Goal: Task Accomplishment & Management: Complete application form

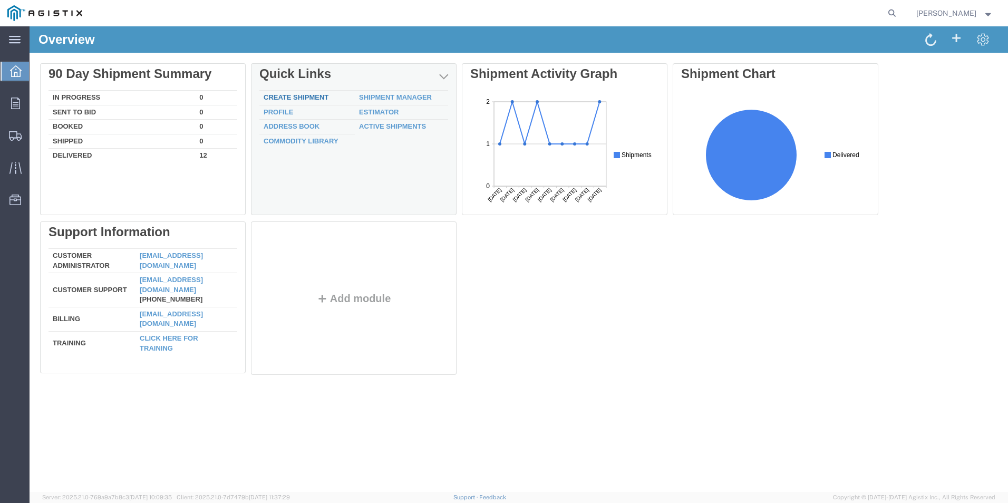
click at [283, 97] on link "Create Shipment" at bounding box center [296, 97] width 65 height 8
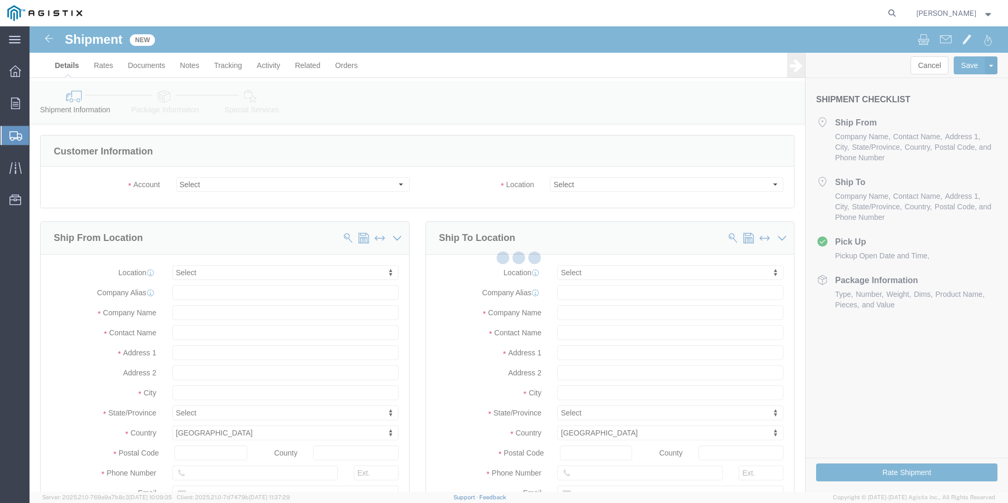
select select
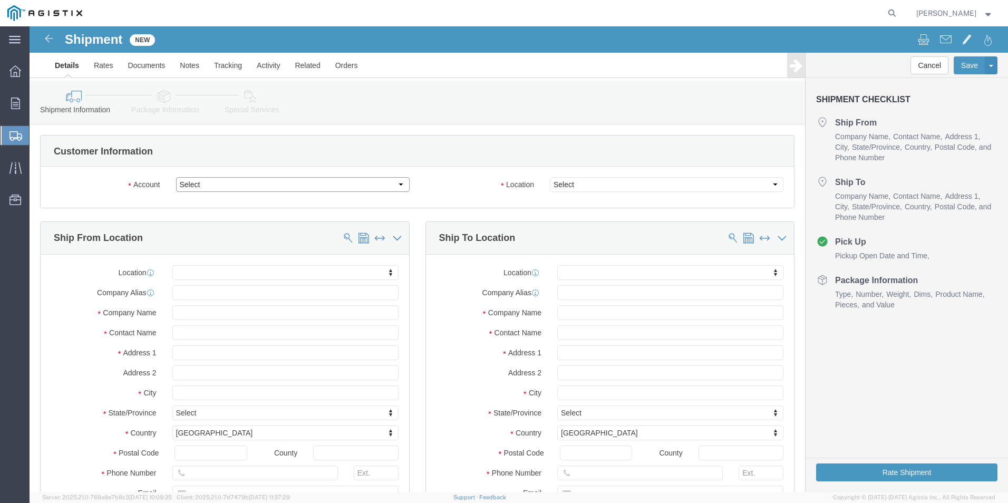
click select "Select PG&E R&B Company"
select select "9596"
click select "Select PG&E R&B Company"
select select "PURCHORD"
select select
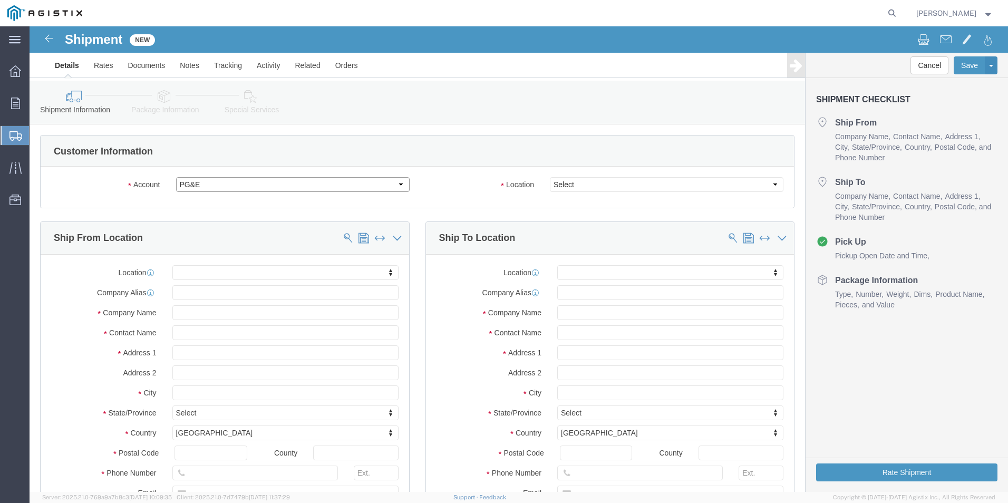
select select
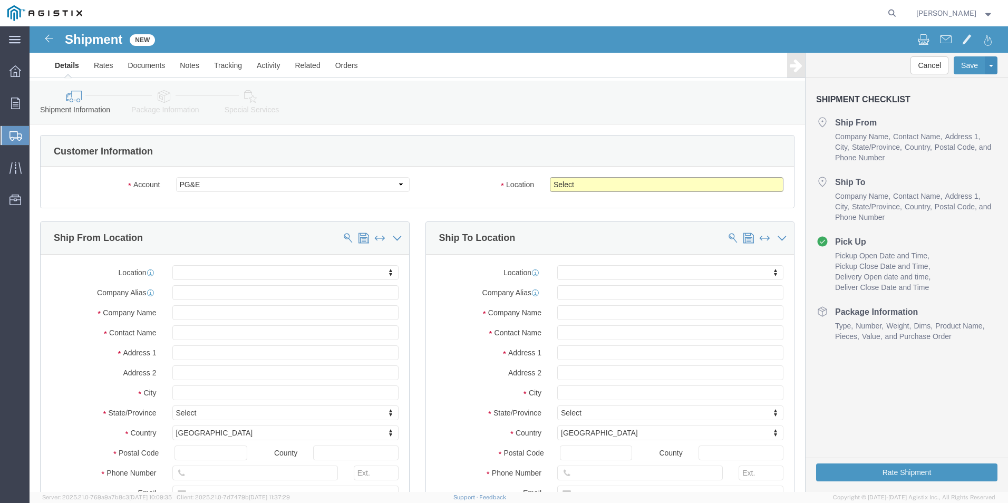
click select "Select All Others [GEOGRAPHIC_DATA] [GEOGRAPHIC_DATA] [GEOGRAPHIC_DATA] [GEOGRA…"
select select "19740"
click select "Select All Others [GEOGRAPHIC_DATA] [GEOGRAPHIC_DATA] [GEOGRAPHIC_DATA] [GEOGRA…"
click input "text"
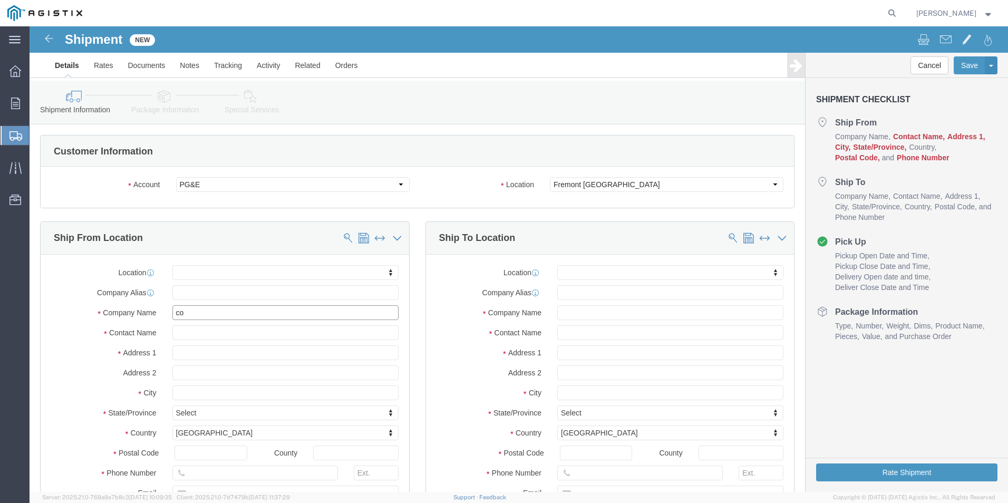
type input "c"
type input "Core & Main"
type input "J"
type input "m"
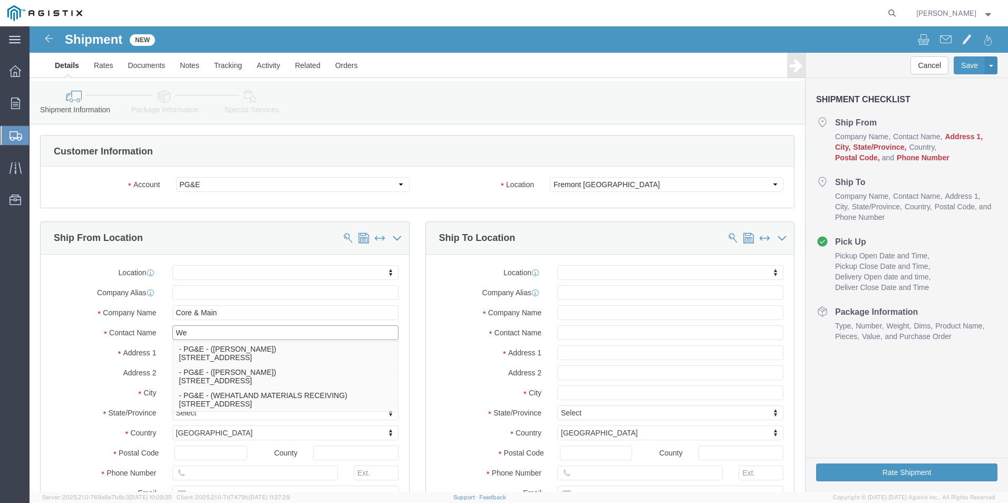
type input "W"
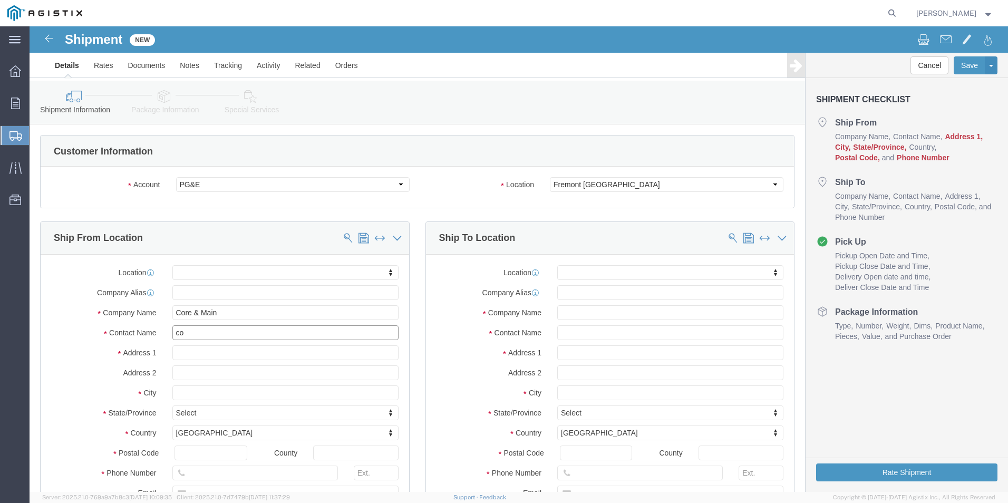
type input "c"
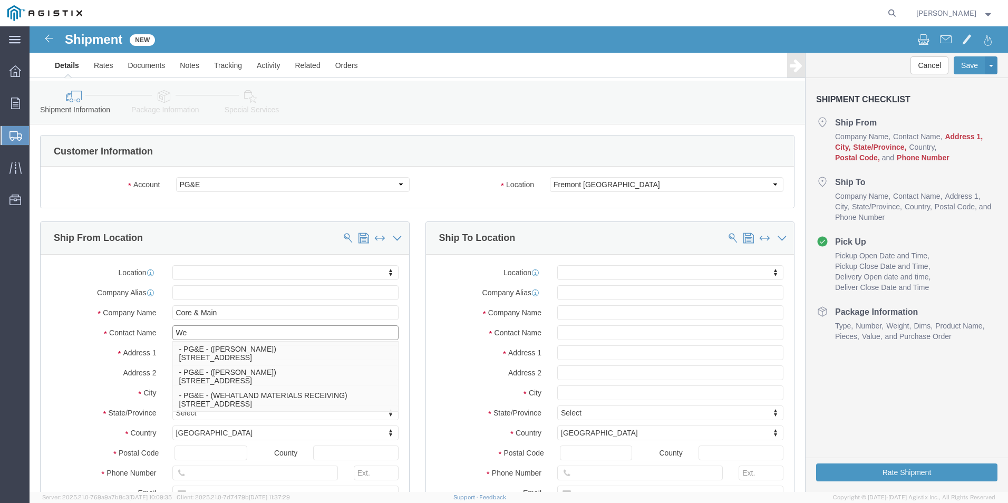
type input "W"
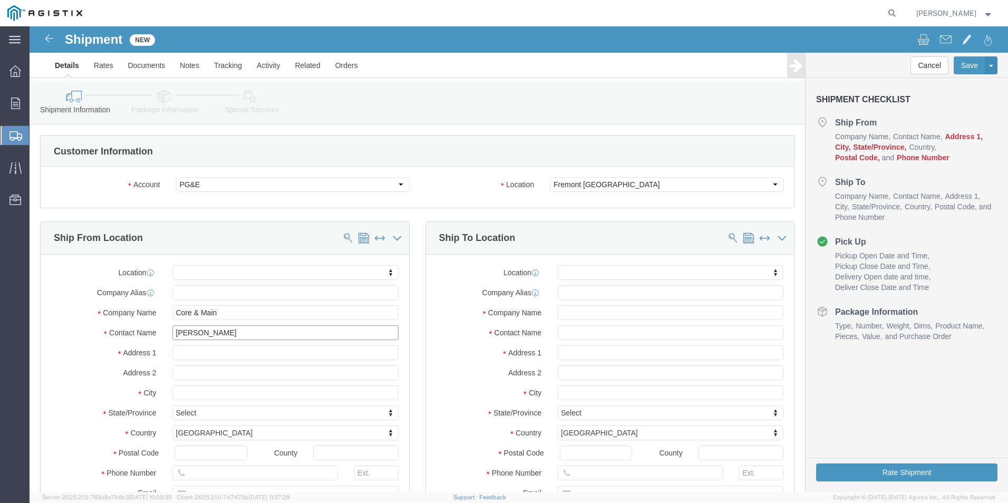
type input "[PERSON_NAME]"
click input "text"
type input "[STREET_ADDRESS]"
select select
type input "[GEOGRAPHIC_DATA][PERSON_NAME]"
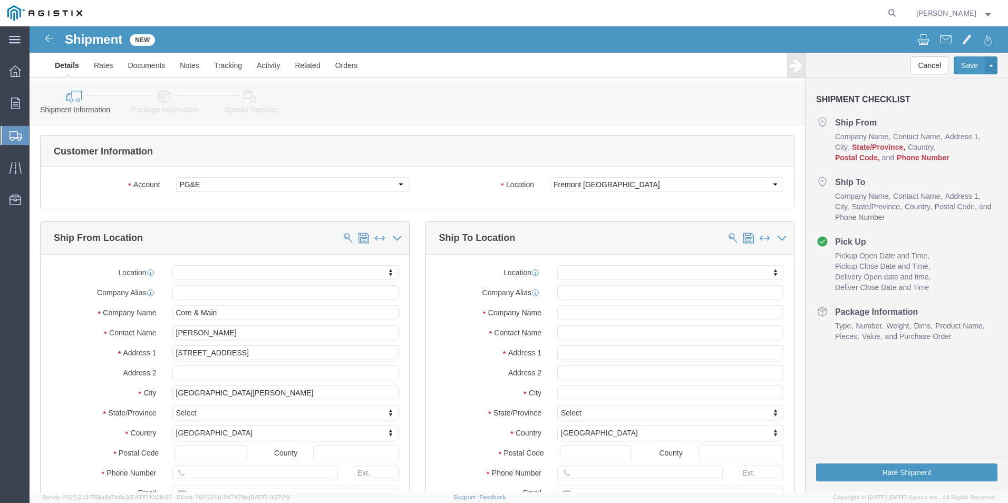
select select
type input "C"
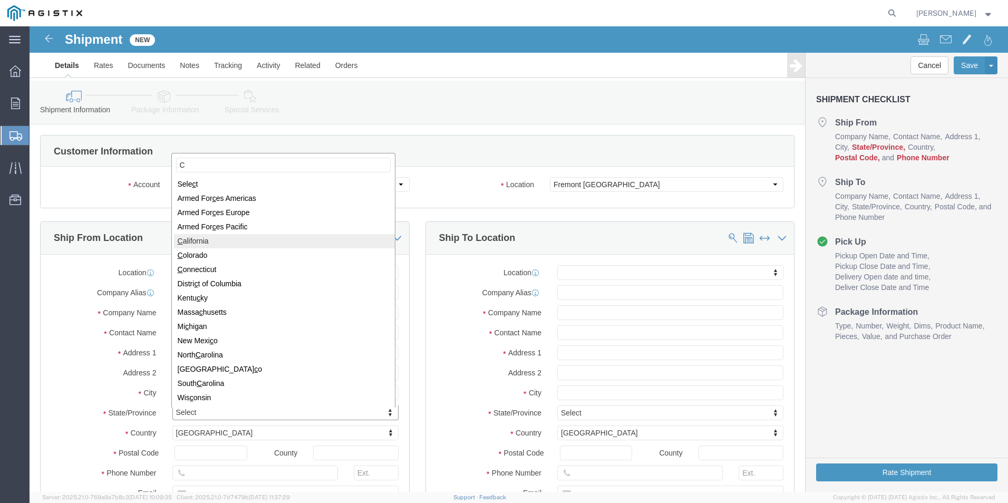
select select
select select "CA"
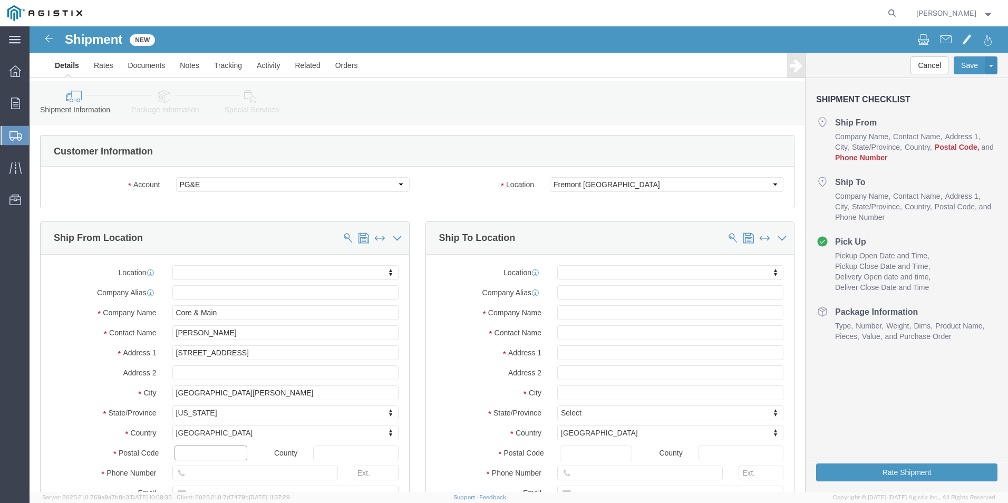
click input "text"
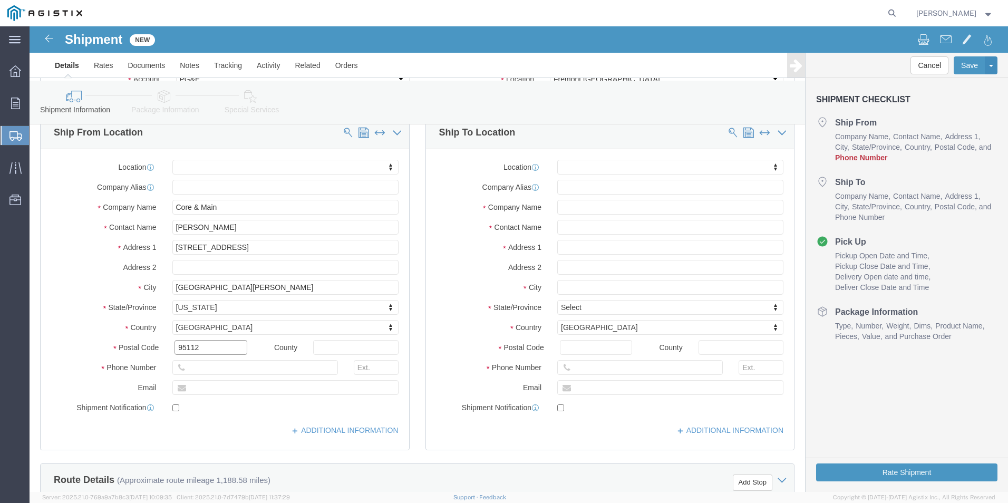
type input "95112"
select select
click input "text"
type input "[PHONE_NUMBER]"
click input "checkbox"
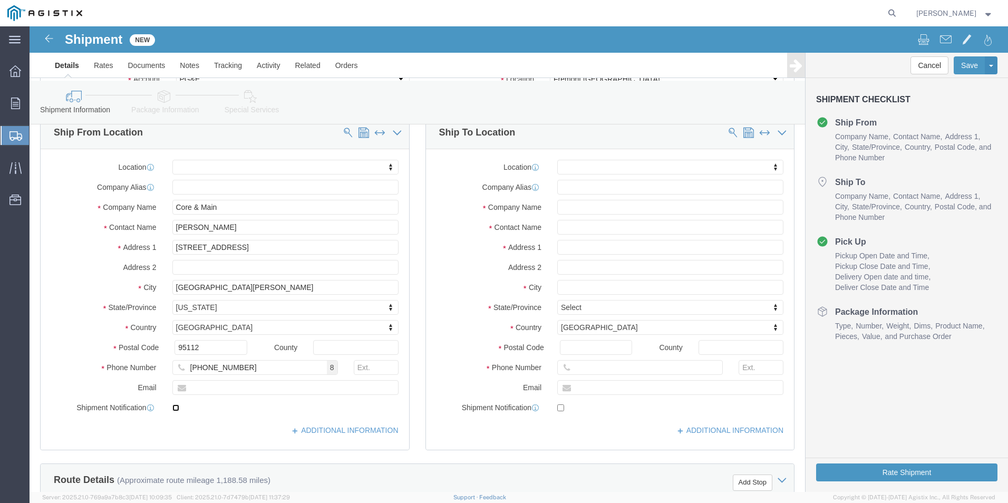
checkbox input "true"
click input "text"
type input "[PERSON_NAME][EMAIL_ADDRESS][PERSON_NAME][DOMAIN_NAME]"
click input "text"
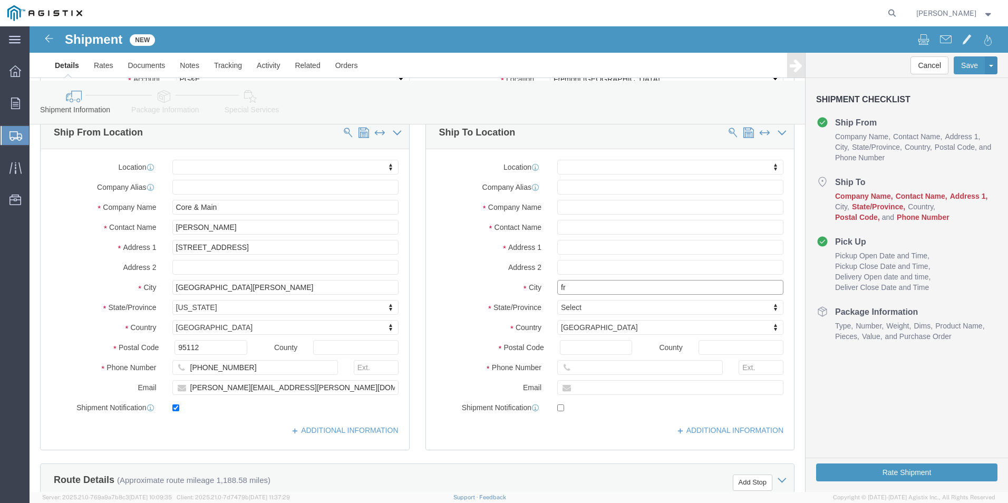
type input "fre"
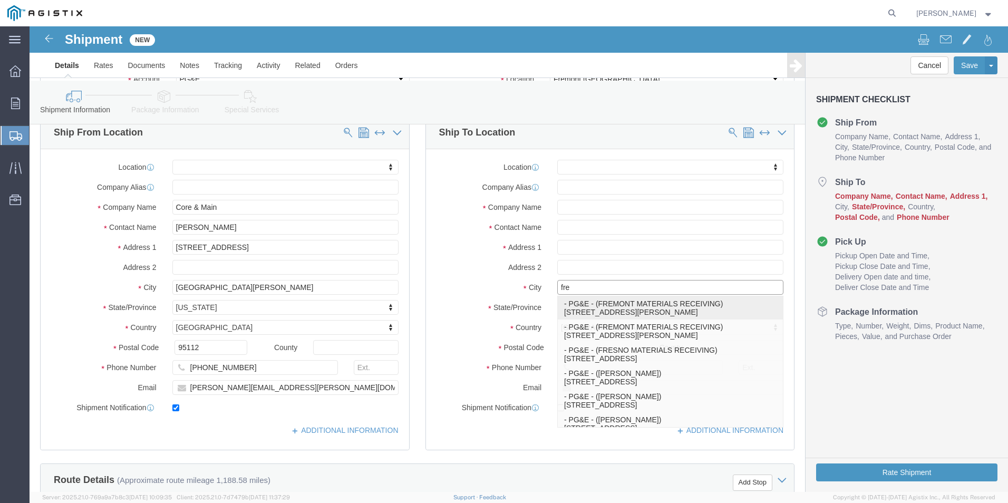
click p "- PG&E - (FREMONT MATERIALS RECEIVING) [STREET_ADDRESS][PERSON_NAME]"
select select
type input "PG&E"
type input "FREMONT MATERIALS RECEIVING"
type input "[STREET_ADDRESS][PERSON_NAME]"
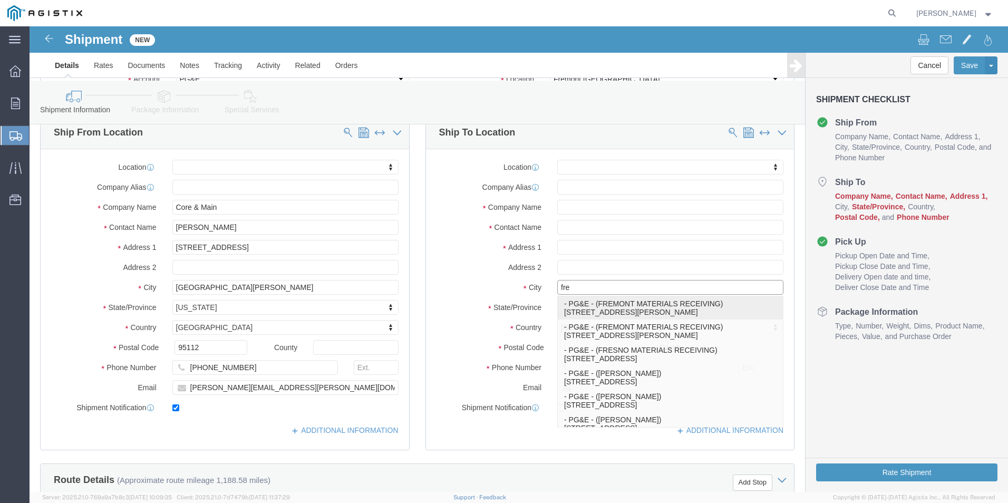
type input "FREMONT"
type input "94538"
type input "[PHONE_NUMBER]"
select select "CA"
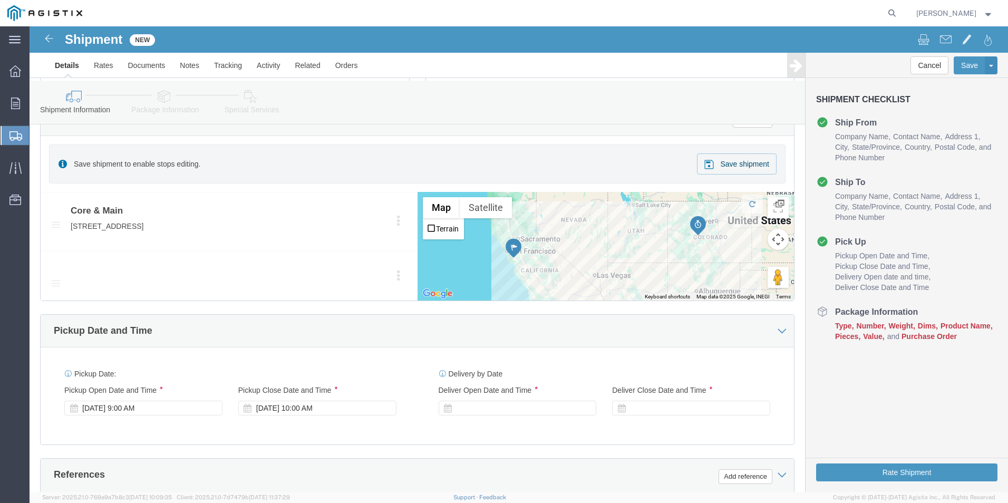
scroll to position [475, 0]
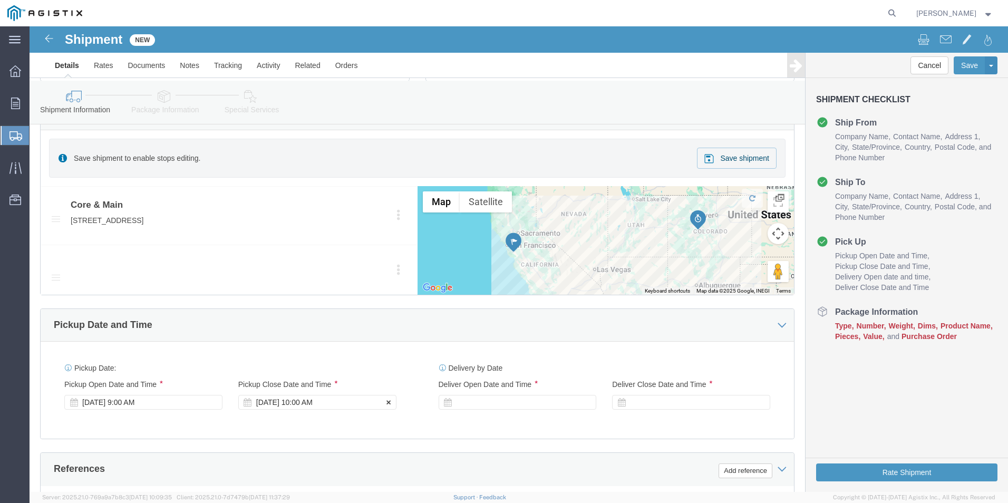
type input "FREMONT"
select select
click div "Pickup Close Date Pickup Close Time Pickup Close Date and Time [DATE] 10:00 AM"
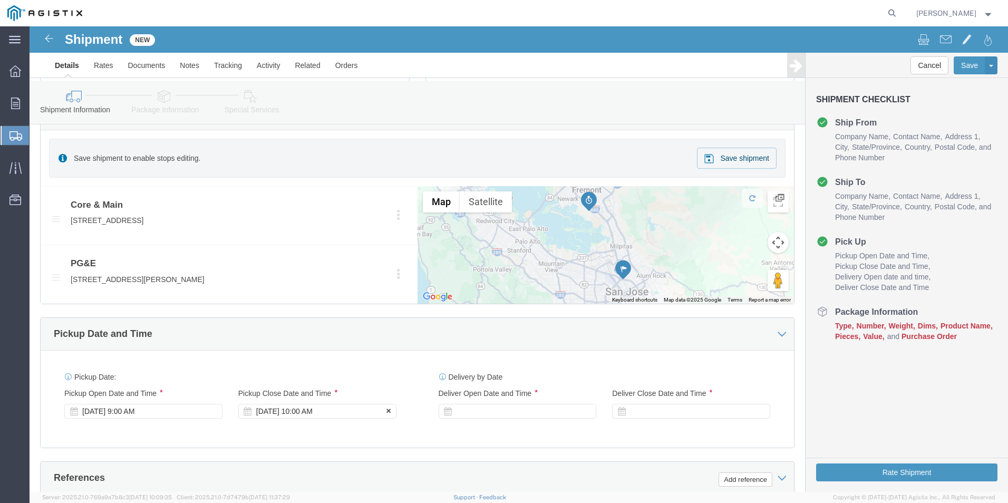
click div "[DATE] 10:00 AM"
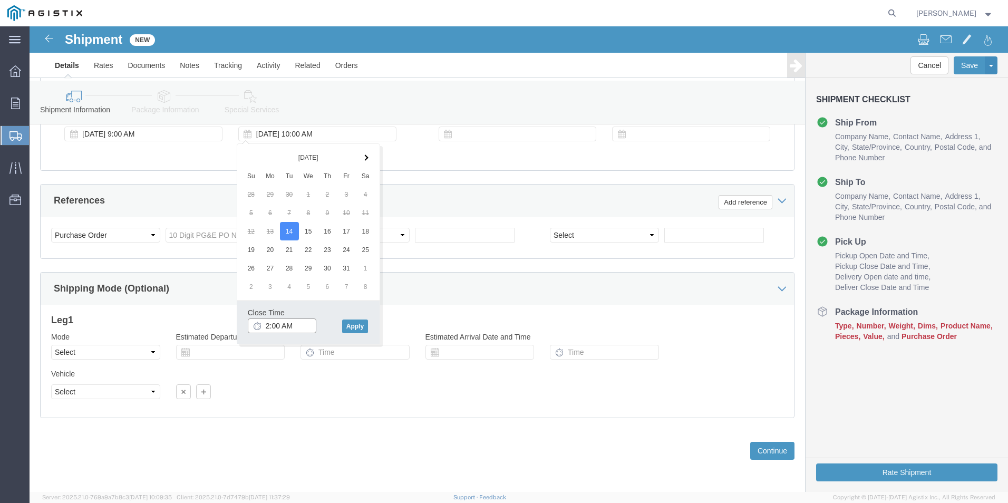
click input "2:00 AM"
type input "2:00 PM"
click button "Apply"
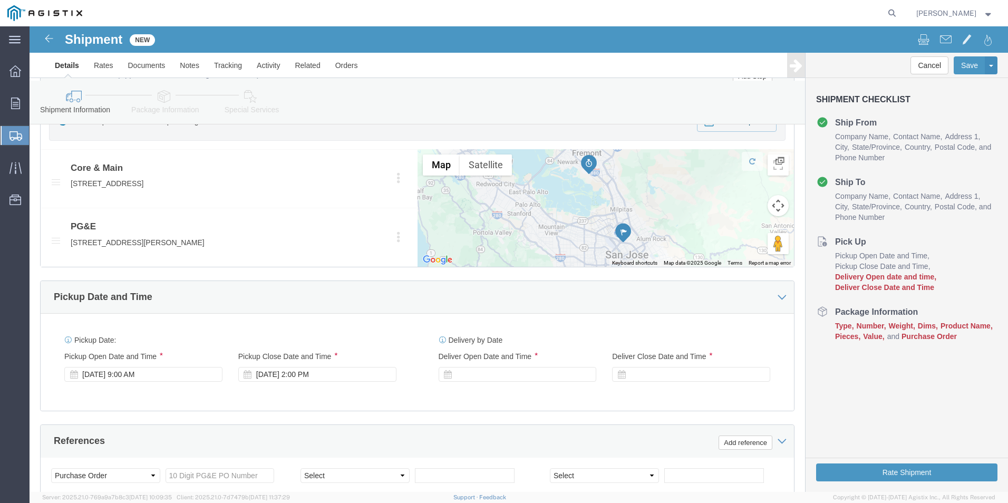
scroll to position [488, 0]
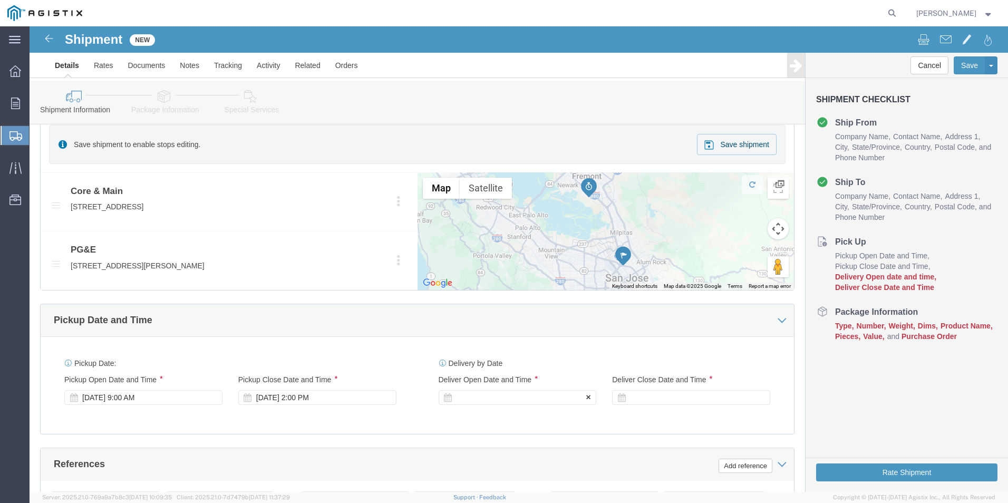
click div
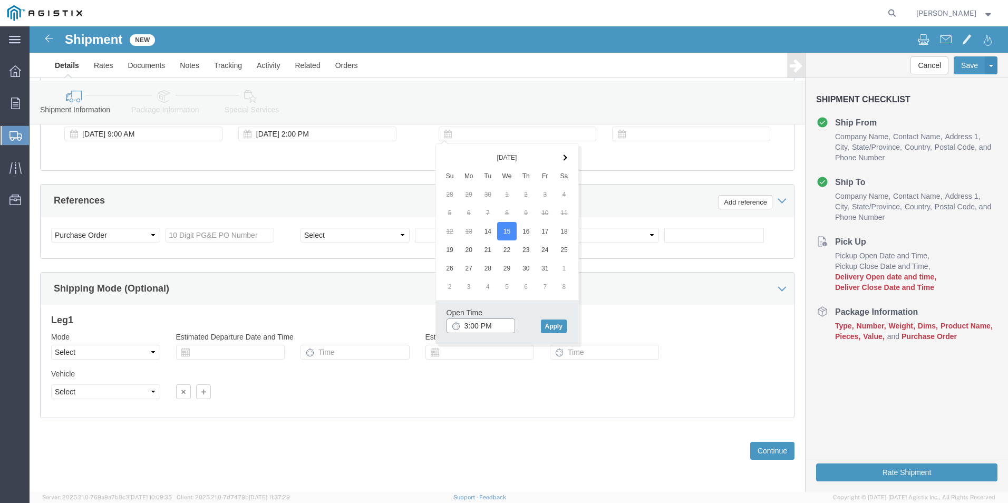
click input "3:00 PM"
click input "8:00 PM"
type input "8:00 AM"
click button "Apply"
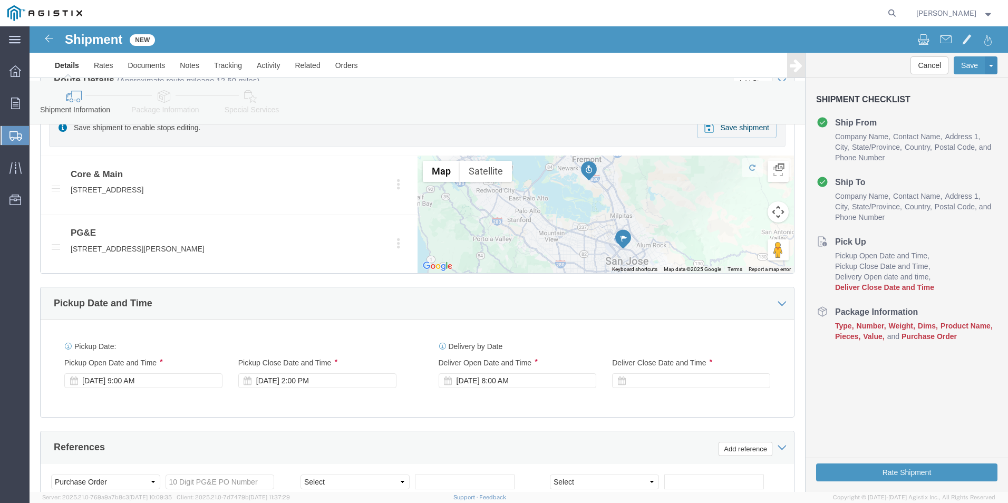
scroll to position [488, 0]
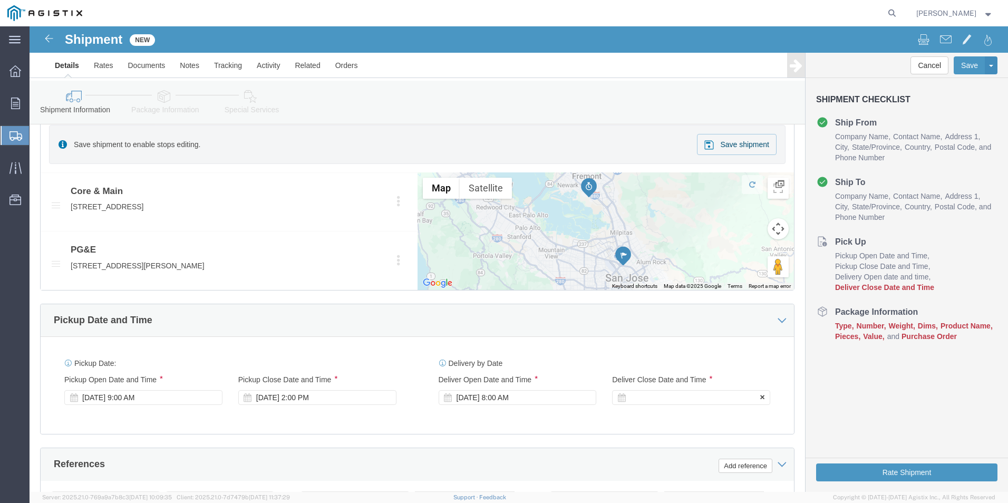
click div
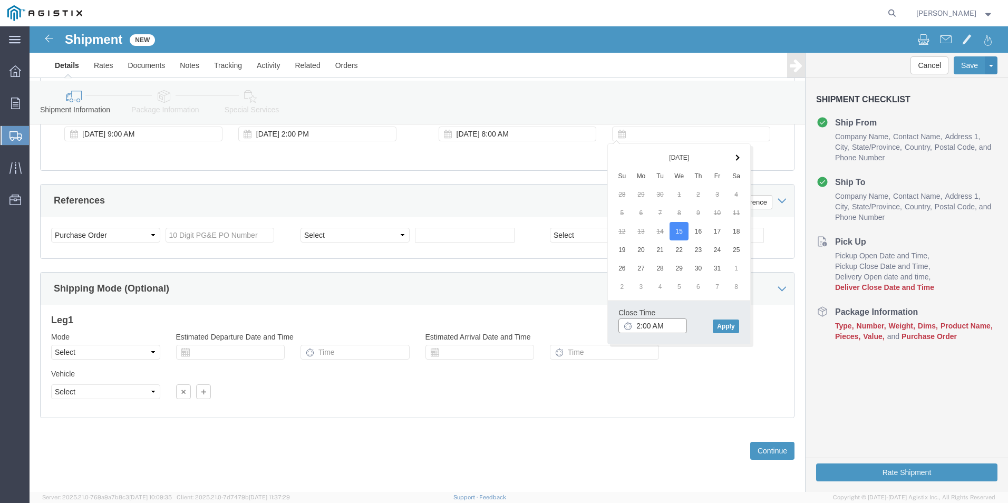
click input "2:00 AM"
type input "2:00 PM"
click button "Apply"
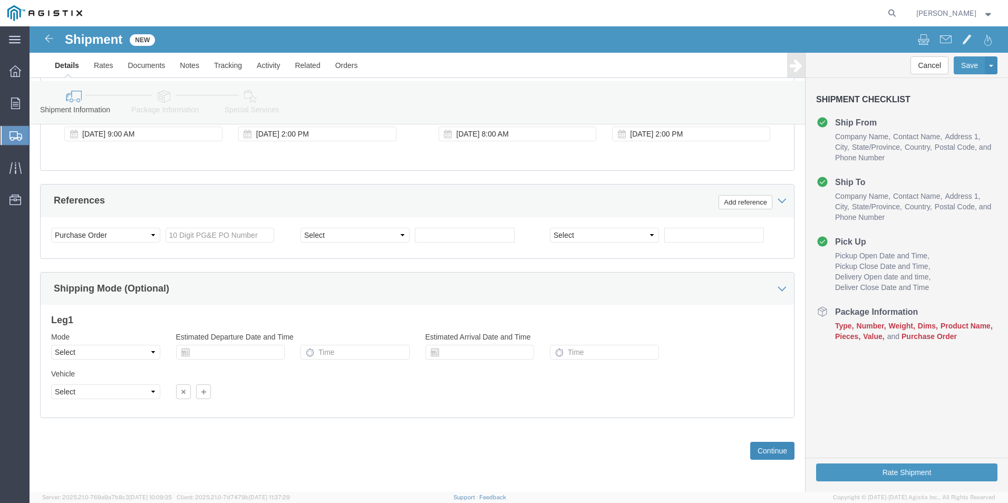
drag, startPoint x: 737, startPoint y: 422, endPoint x: 506, endPoint y: 426, distance: 230.5
click div "Previous Continue"
click input "text"
type input "3501412161"
click h3 "Leg 1"
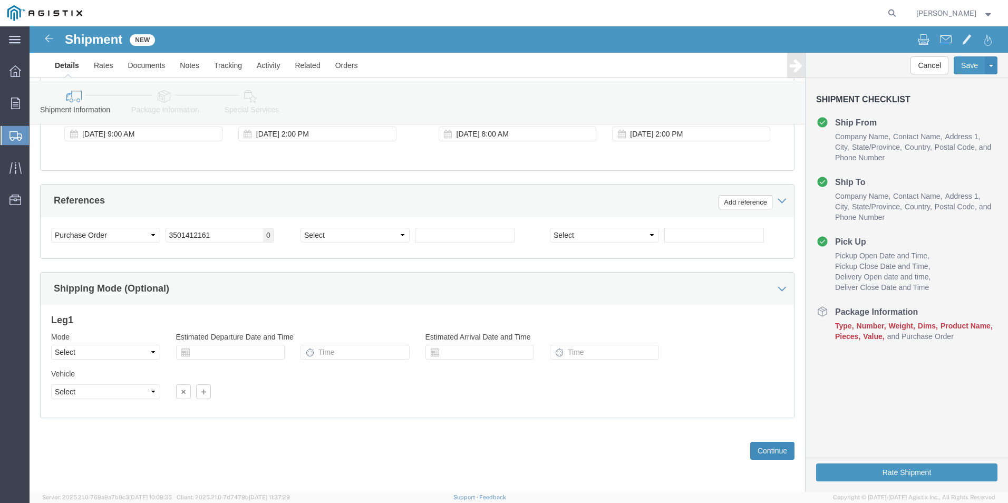
click button "Continue"
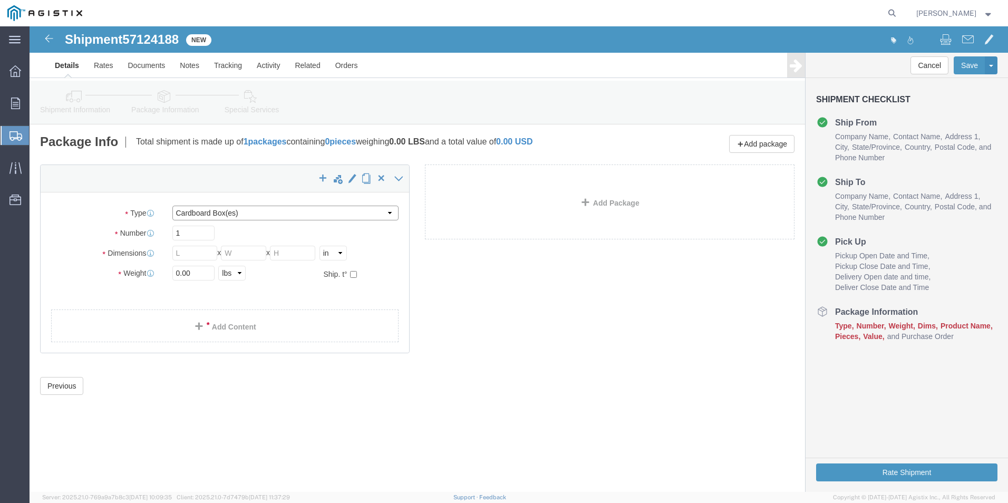
click select "Select Bulk Bundle(s) Cardboard Box(es) Carton(s) Crate(s) Drum(s) (Fiberboard)…"
select select "PONS"
click select "Select Bulk Bundle(s) Cardboard Box(es) Carton(s) Crate(s) Drum(s) (Fiberboard)…"
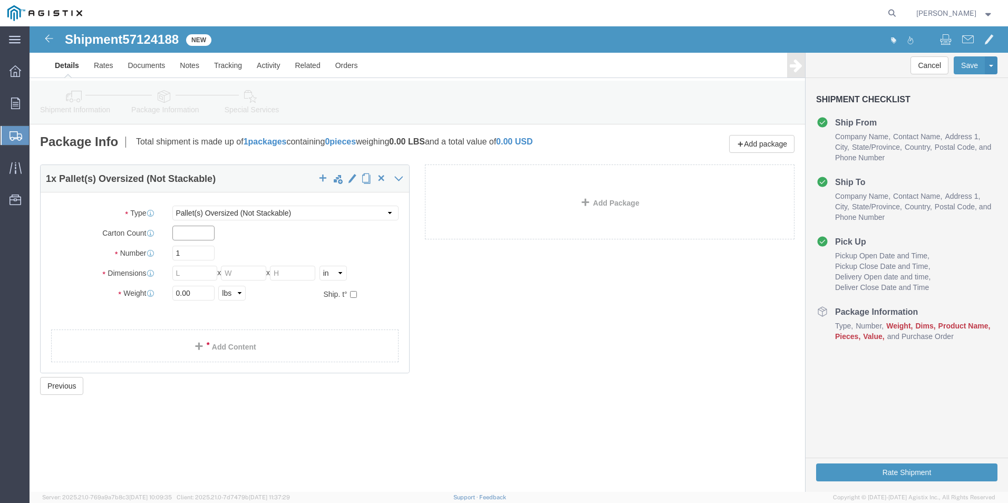
click input "text"
type input "1"
click input "1"
click input "text"
type input "60"
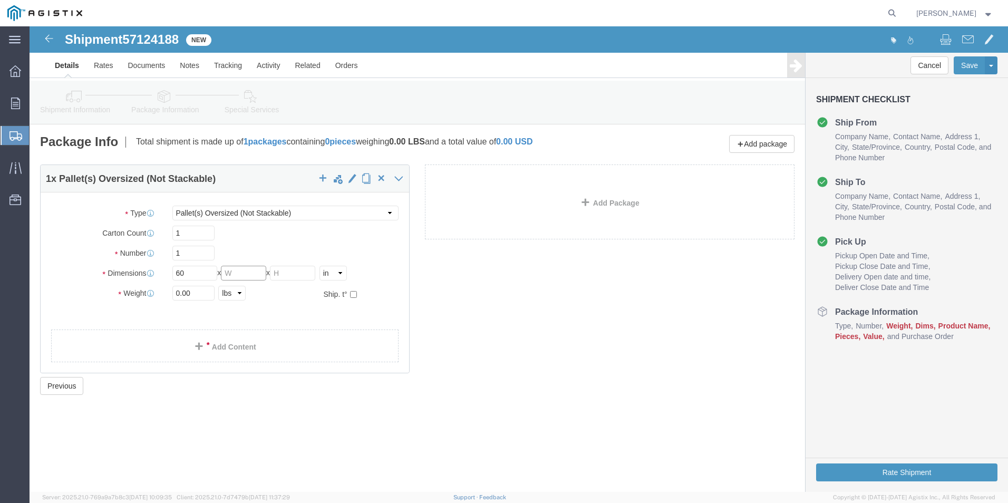
click input "text"
type input "60"
click input "text"
type input "32"
drag, startPoint x: 169, startPoint y: 268, endPoint x: 130, endPoint y: 266, distance: 39.1
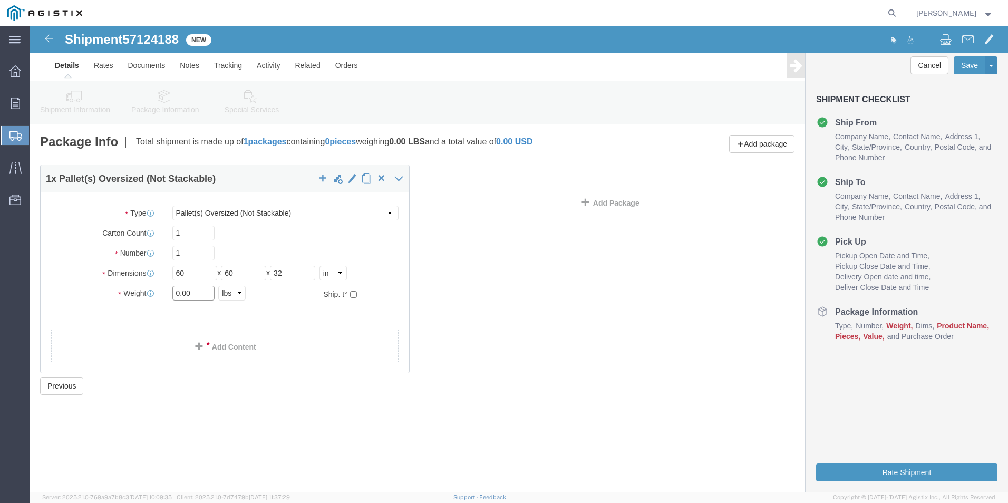
click div "Weight 0.00 Select kgs lbs Ship. t°"
type input "450"
click span
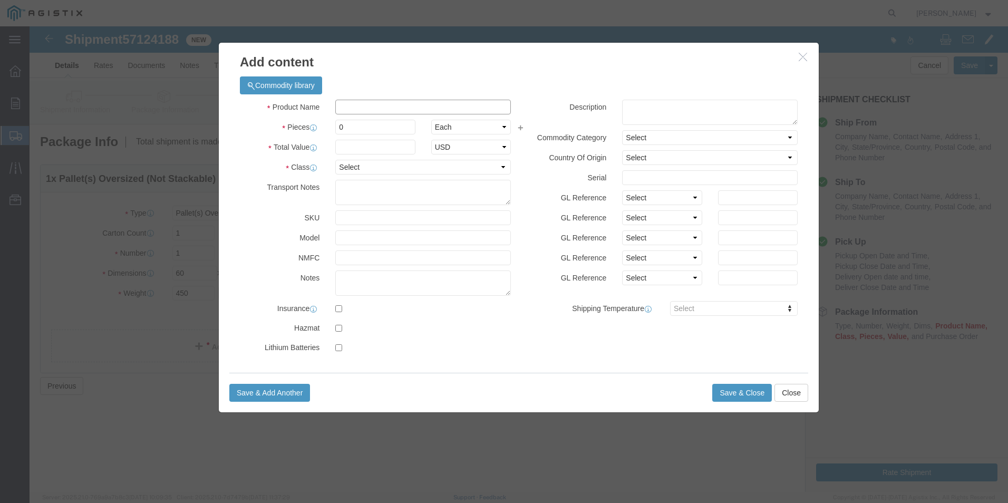
click input "text"
click input "Gas Risers"
click input "M041060 Gas Risers"
type input "M041060 Gas Risers"
click input "0"
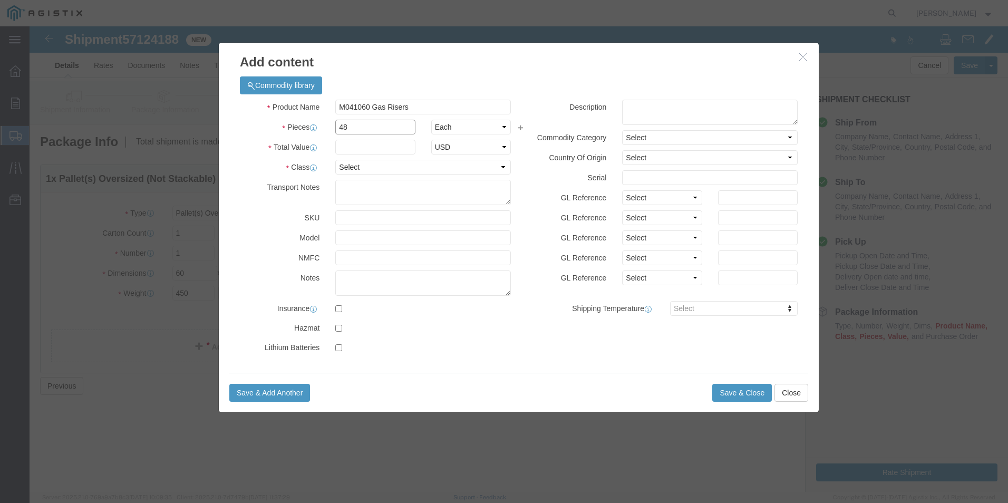
type input "48"
click input "text"
type input "5572.80"
click select "Select 50 55 60 65 70 85 92.5 100 125 175 250 300 400"
select select "50"
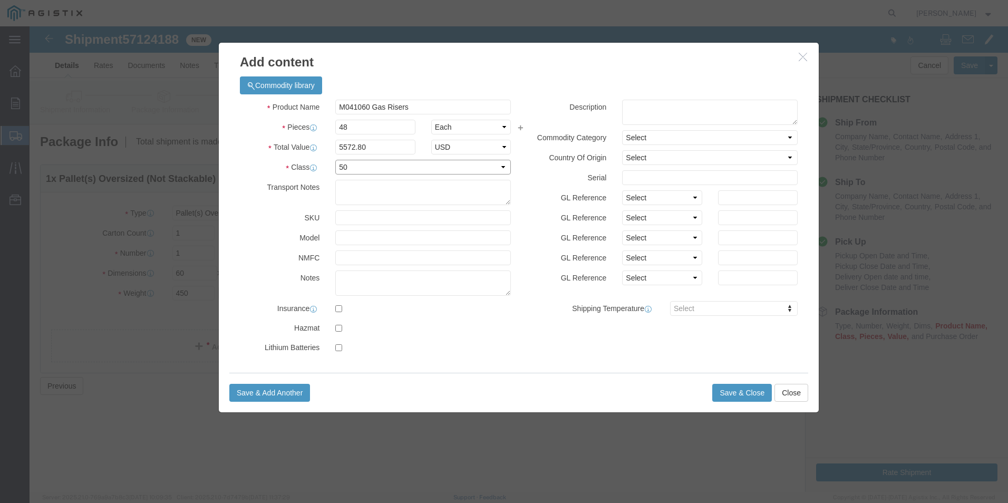
click select "Select 50 55 60 65 70 85 92.5 100 125 175 250 300 400"
click textarea
click button "Save & Close"
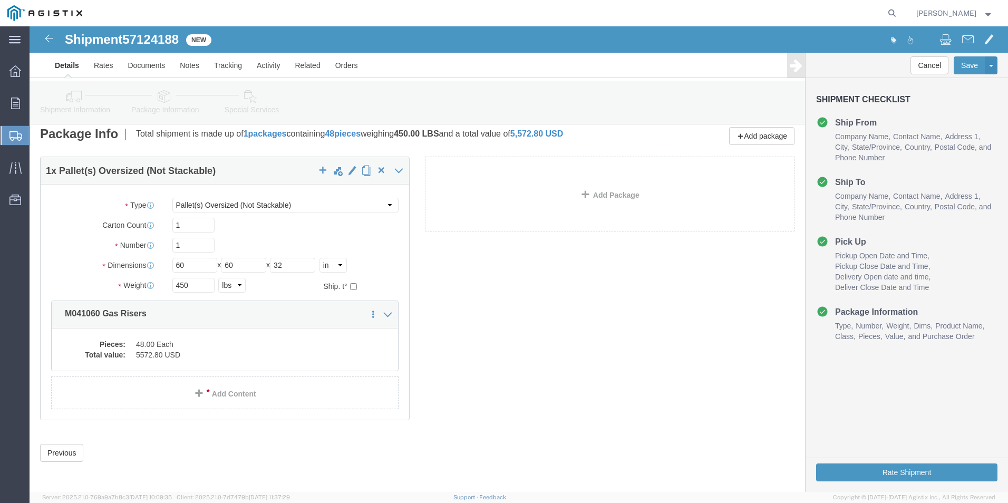
scroll to position [10, 0]
click link "Details"
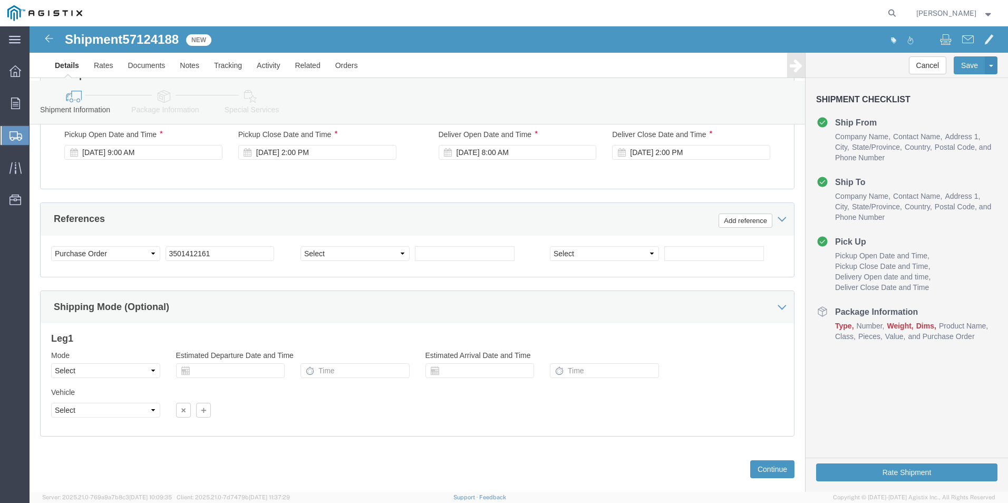
scroll to position [696, 0]
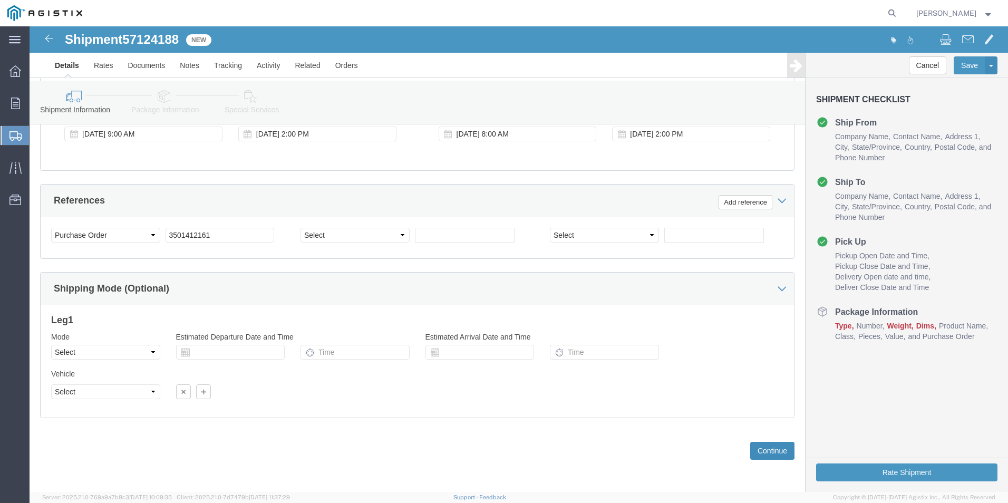
click button "Continue"
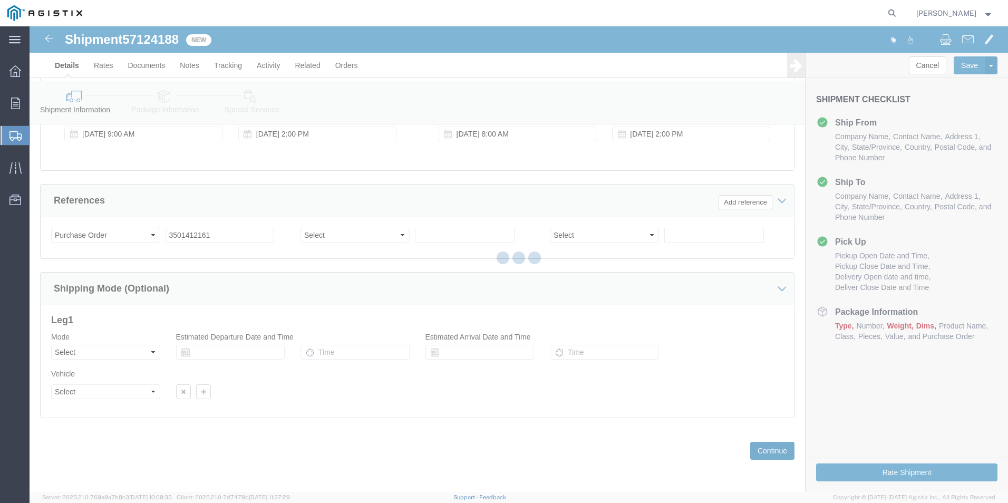
scroll to position [0, 0]
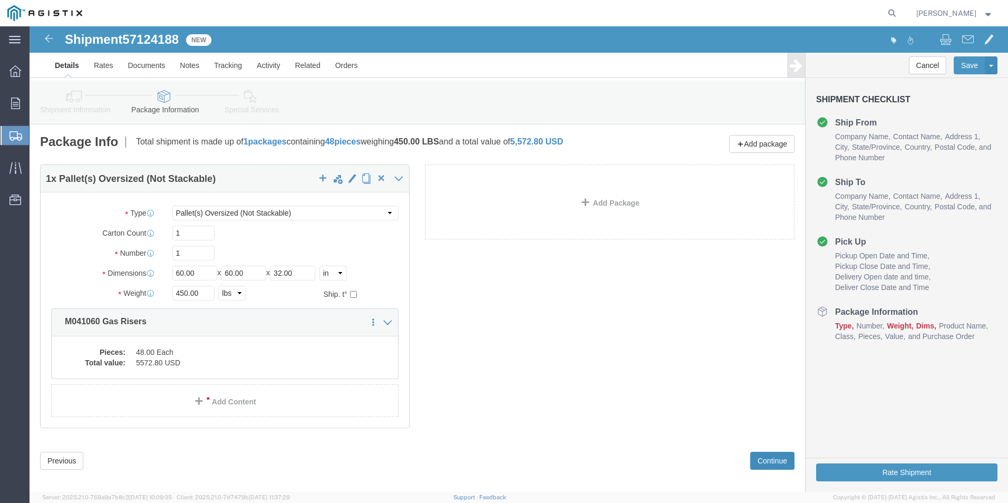
click button "Continue"
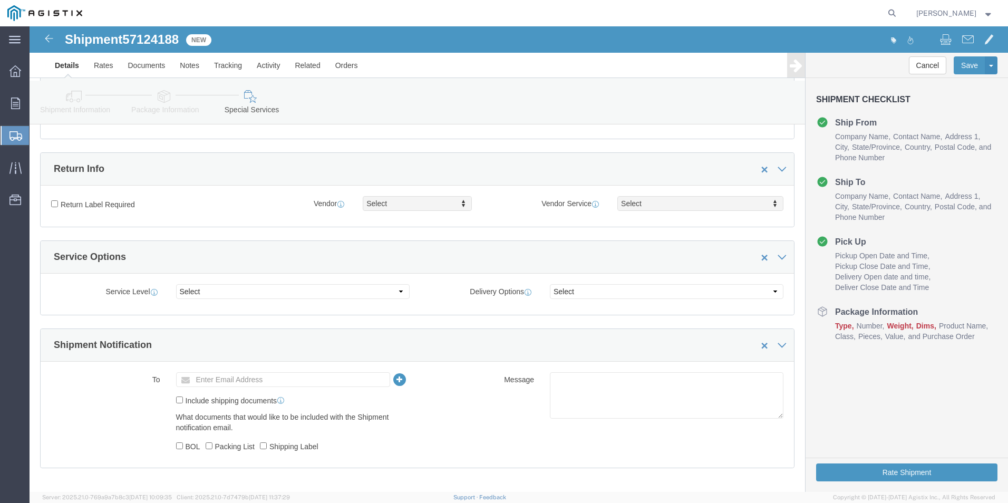
scroll to position [314, 0]
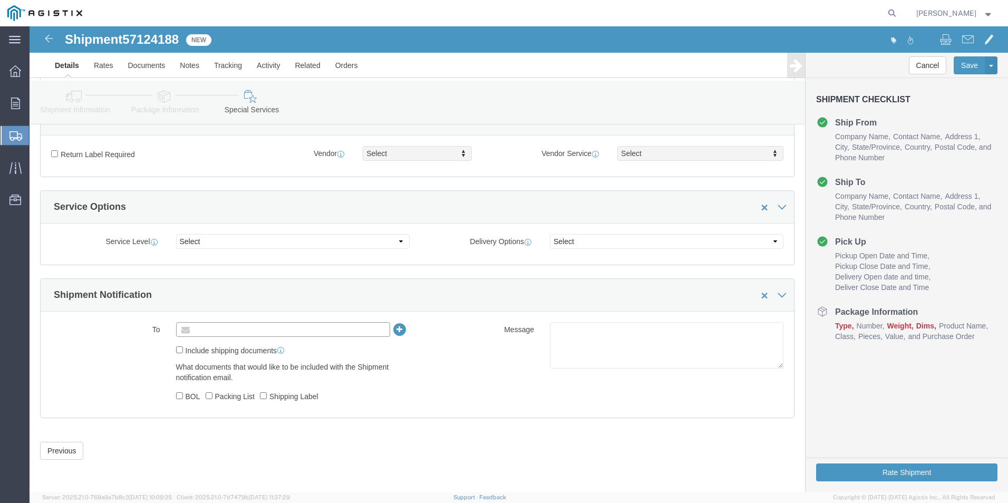
click input "text"
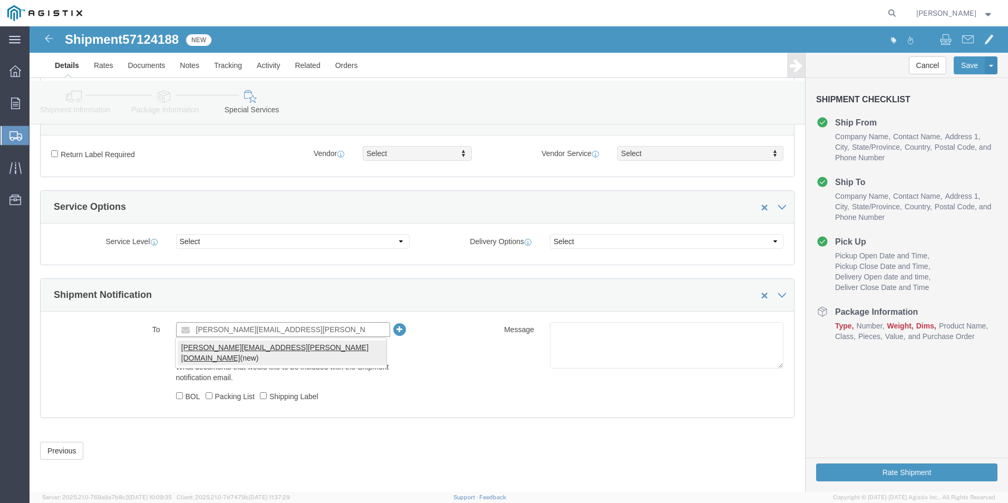
type input "[PERSON_NAME][EMAIL_ADDRESS][PERSON_NAME][DOMAIN_NAME]"
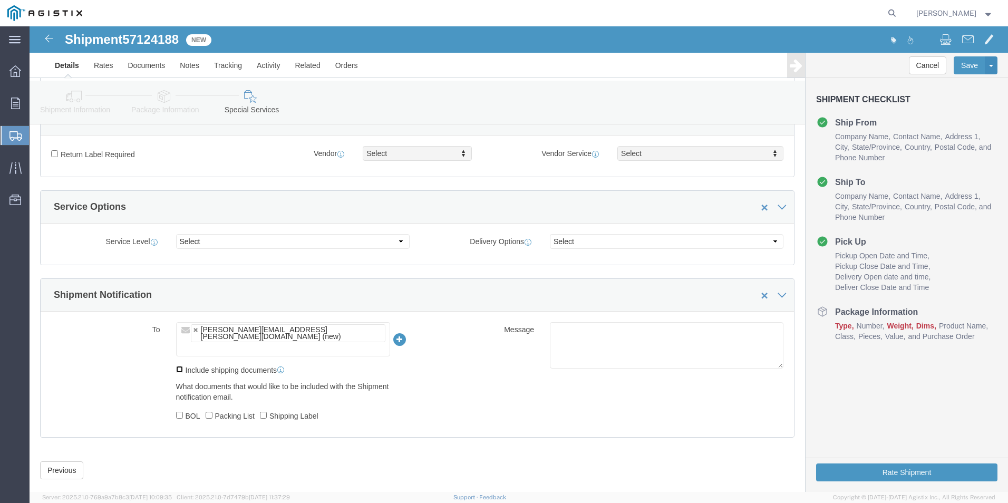
click input "Include shipping documents"
checkbox input "true"
click ul "[PERSON_NAME][EMAIL_ADDRESS][PERSON_NAME][DOMAIN_NAME] (new)"
type input "[PERSON_NAME][EMAIL_ADDRESS][PERSON_NAME][DOMAIN_NAME]"
type input "[PERSON_NAME][EMAIL_ADDRESS][PERSON_NAME][DOMAIN_NAME],[PERSON_NAME][EMAIL_ADDR…"
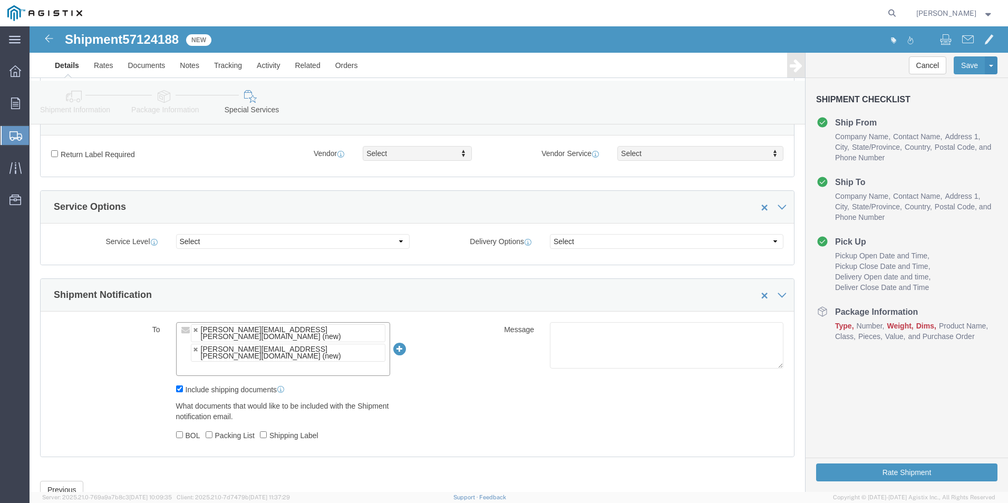
click div "To [PERSON_NAME][EMAIL_ADDRESS][PERSON_NAME][DOMAIN_NAME] (new) [PERSON_NAME][E…"
click button "Rate Shipment"
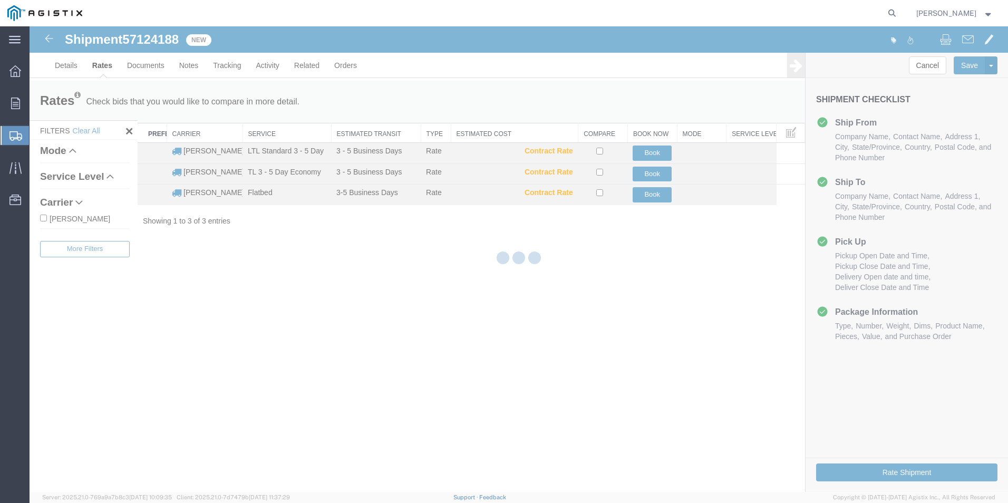
scroll to position [0, 0]
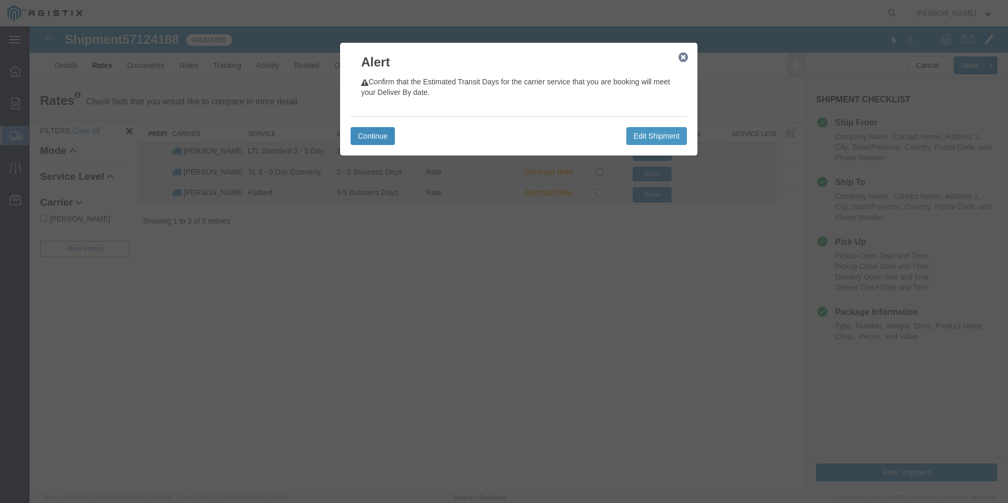
click at [363, 136] on button "Continue" at bounding box center [373, 136] width 44 height 18
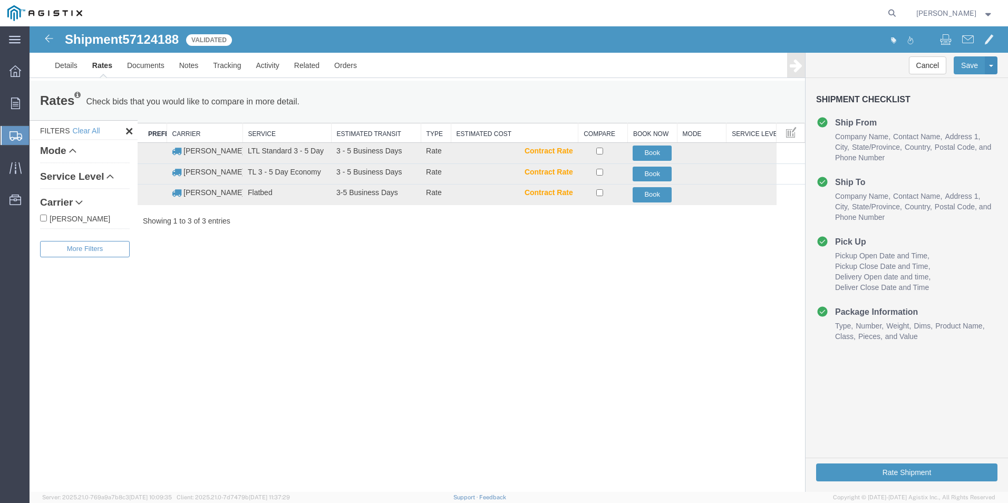
click at [858, 238] on h4 "Pick Up" at bounding box center [841, 241] width 50 height 13
click at [58, 61] on link "Details" at bounding box center [65, 65] width 37 height 25
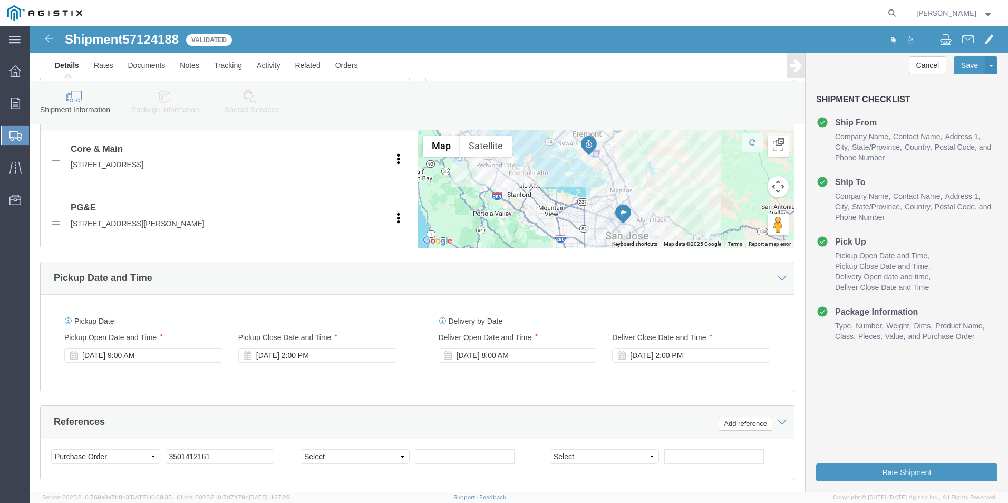
scroll to position [686, 0]
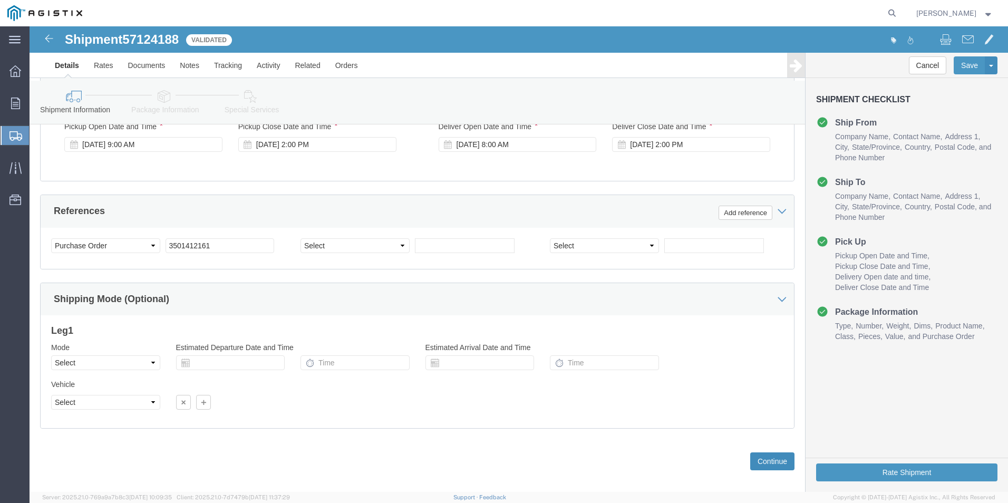
click button "Continue"
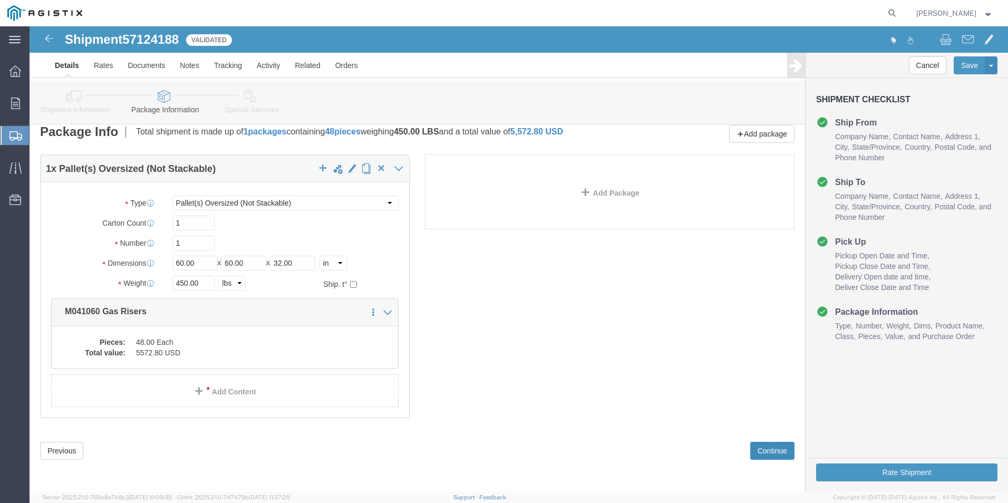
scroll to position [0, 0]
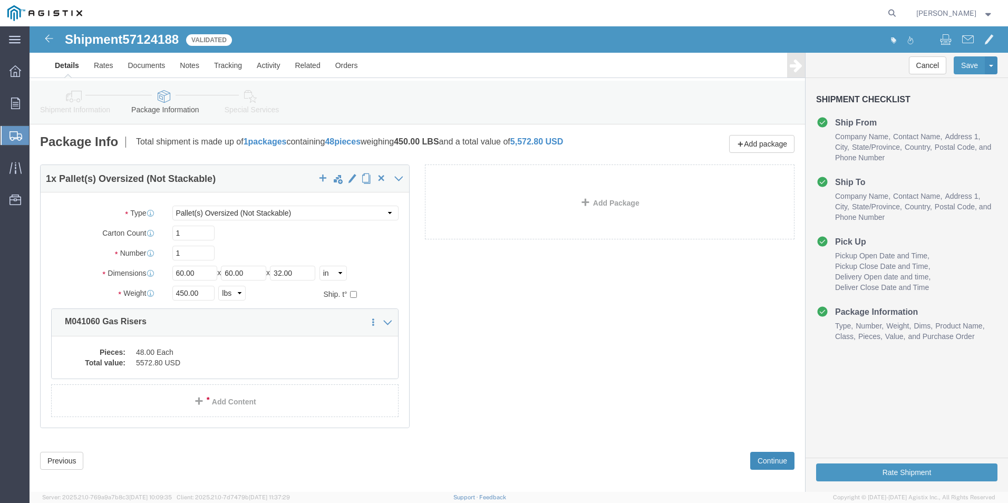
click button "Continue"
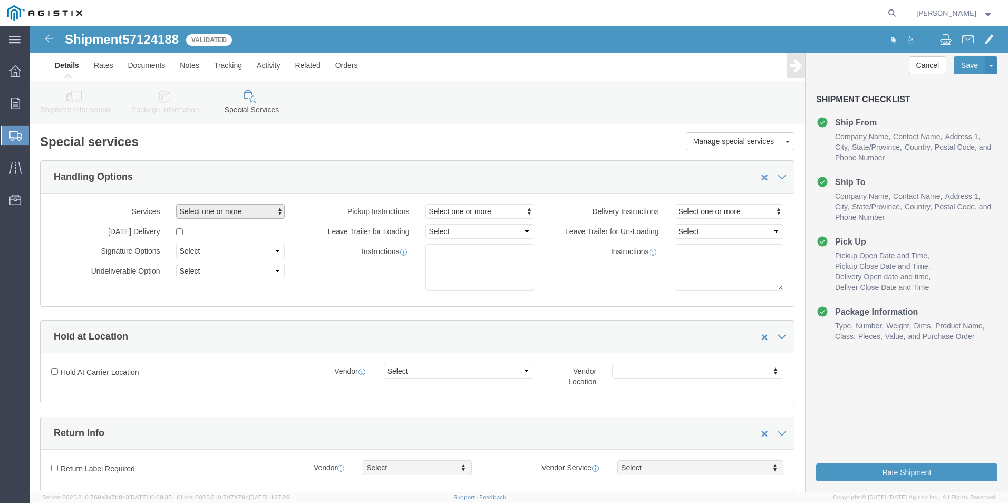
click button "Select one or more"
type input "flatb"
click span "Flatbed / Step deck"
select select "VEHICLE_STEP"
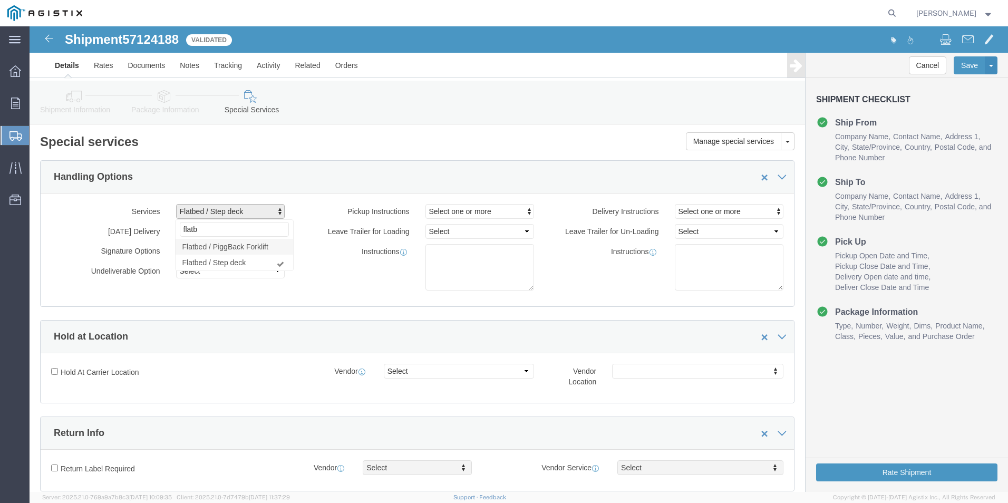
click div "Instructions"
click button "Rate Shipment"
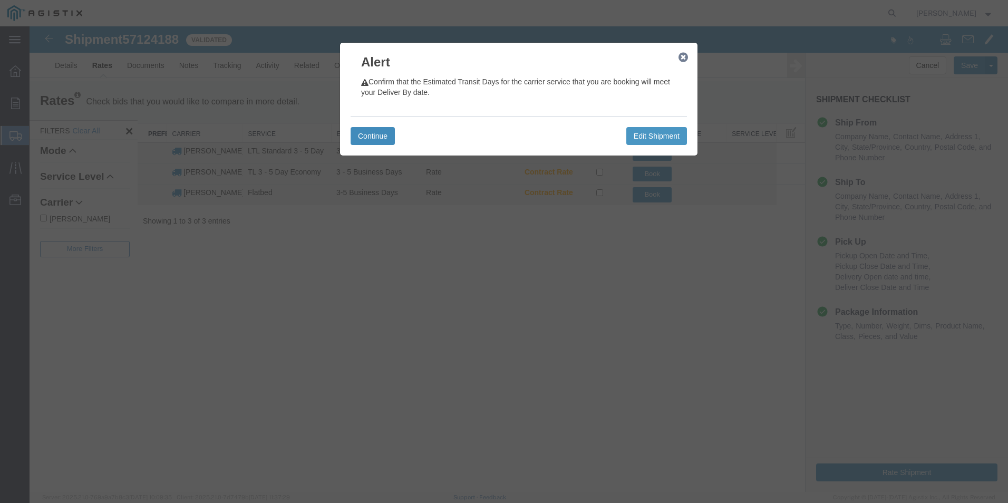
click at [368, 134] on button "Continue" at bounding box center [373, 136] width 44 height 18
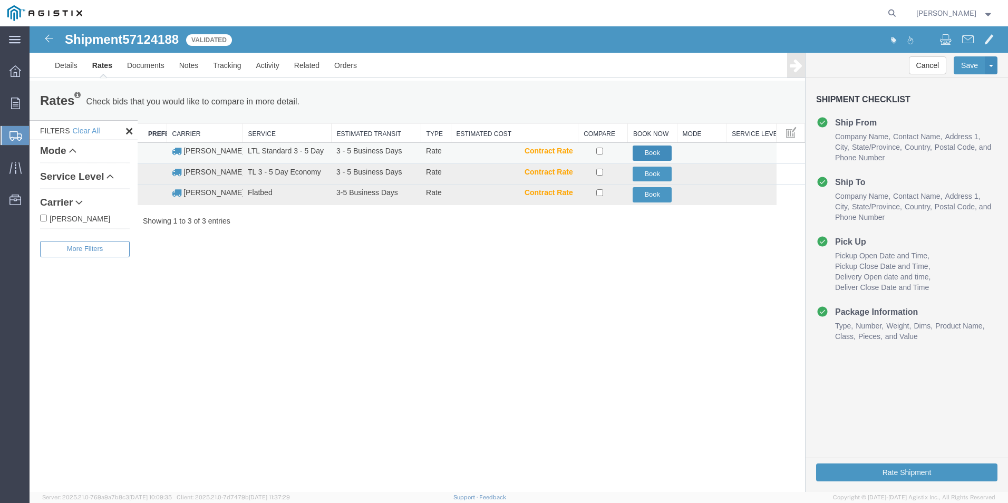
click at [652, 149] on button "Book" at bounding box center [652, 153] width 39 height 15
